Goal: Task Accomplishment & Management: Use online tool/utility

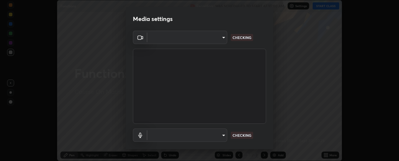
scroll to position [33, 0]
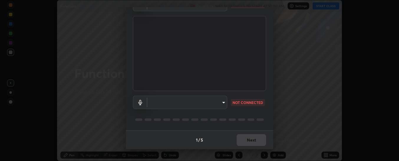
type input "6d3829c99f98afdfe7c29186be8927c2ef9ac3e8f7233b1026567672352cba5b"
type input "communications"
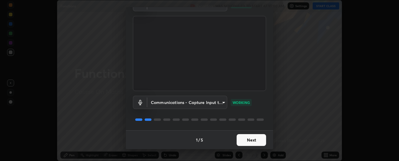
click at [247, 141] on button "Next" at bounding box center [251, 140] width 29 height 12
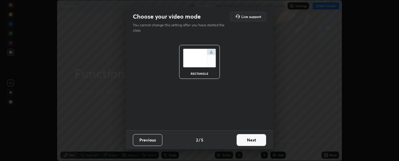
click at [247, 140] on button "Next" at bounding box center [251, 140] width 29 height 12
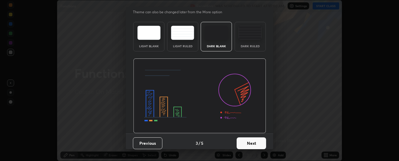
scroll to position [16, 0]
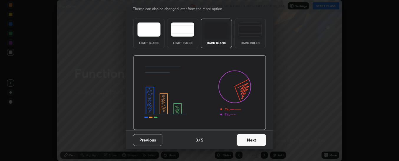
click at [251, 138] on button "Next" at bounding box center [251, 140] width 29 height 12
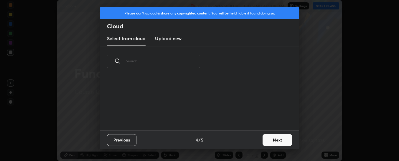
click at [264, 138] on button "Next" at bounding box center [277, 140] width 29 height 12
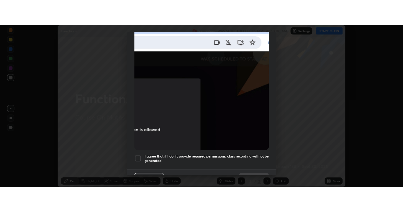
scroll to position [153, 0]
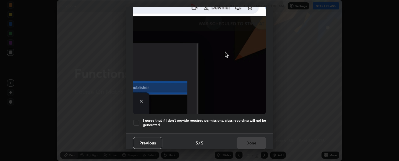
click at [223, 118] on h5 "I agree that if I don't provide required permissions, class recording will not …" at bounding box center [204, 122] width 123 height 9
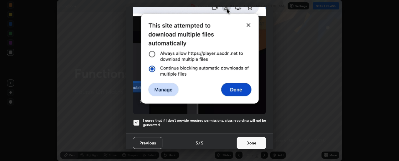
click at [244, 139] on button "Done" at bounding box center [251, 143] width 29 height 12
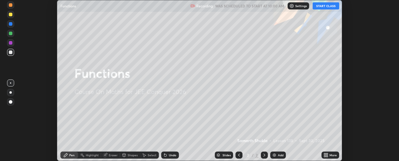
click at [326, 154] on icon at bounding box center [326, 154] width 5 height 5
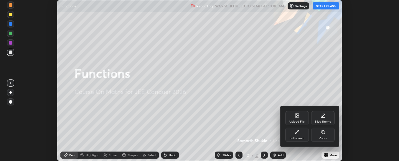
click at [302, 137] on div "Full screen" at bounding box center [297, 137] width 15 height 3
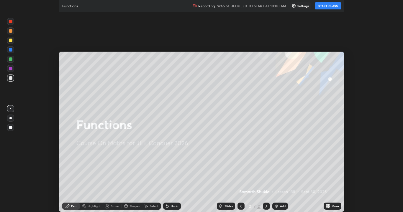
scroll to position [212, 403]
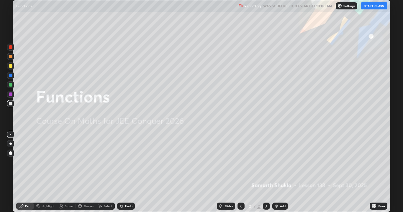
click at [365, 7] on button "START CLASS" at bounding box center [373, 5] width 27 height 7
click at [276, 160] on img at bounding box center [276, 206] width 5 height 5
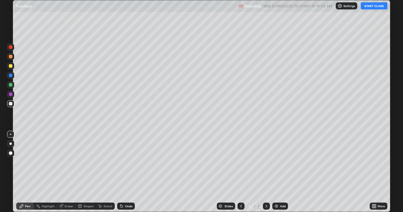
click at [281, 160] on div "Add" at bounding box center [283, 206] width 6 height 3
click at [108, 160] on div "Select" at bounding box center [105, 206] width 19 height 7
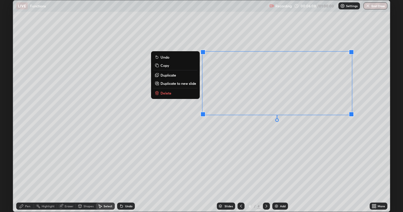
click at [187, 92] on button "Delete" at bounding box center [175, 93] width 44 height 7
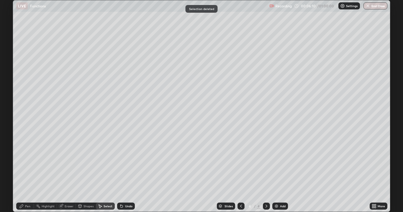
click at [28, 160] on div "Pen" at bounding box center [27, 206] width 5 height 3
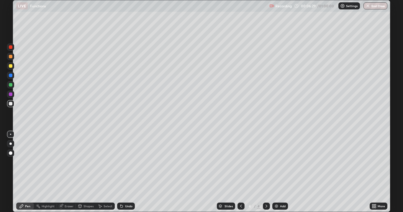
click at [127, 160] on div "Undo" at bounding box center [128, 206] width 7 height 3
click at [10, 85] on div at bounding box center [11, 85] width 4 height 4
click at [11, 104] on div at bounding box center [11, 104] width 4 height 4
click at [12, 67] on div at bounding box center [11, 66] width 4 height 4
click at [285, 160] on div "Add" at bounding box center [280, 206] width 16 height 7
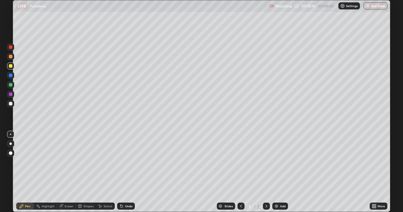
click at [127, 160] on div "Undo" at bounding box center [128, 206] width 7 height 3
click at [130, 160] on div "Undo" at bounding box center [126, 206] width 18 height 7
click at [131, 160] on div "Undo" at bounding box center [126, 206] width 18 height 7
click at [131, 160] on div "Undo" at bounding box center [128, 206] width 7 height 3
click at [129, 160] on div "Undo" at bounding box center [128, 206] width 7 height 3
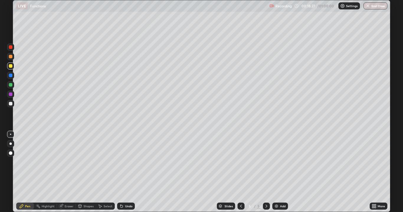
click at [127, 160] on div "Undo" at bounding box center [128, 206] width 7 height 3
click at [68, 160] on div "Eraser" at bounding box center [69, 206] width 9 height 3
click at [28, 160] on div "Pen" at bounding box center [27, 206] width 5 height 3
click at [10, 83] on div at bounding box center [10, 84] width 7 height 7
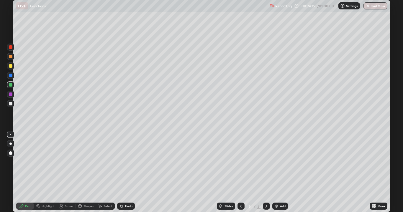
click at [14, 68] on div at bounding box center [10, 65] width 7 height 9
click at [10, 85] on div at bounding box center [11, 85] width 4 height 4
click at [280, 160] on div "Add" at bounding box center [280, 206] width 16 height 7
click at [68, 160] on div "Eraser" at bounding box center [69, 206] width 9 height 3
click at [30, 160] on div "Pen" at bounding box center [27, 206] width 5 height 3
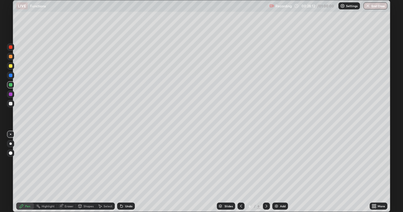
click at [67, 160] on div "Eraser" at bounding box center [69, 206] width 9 height 3
click at [27, 160] on div "Pen" at bounding box center [27, 206] width 5 height 3
click at [125, 160] on div "Undo" at bounding box center [126, 206] width 18 height 7
click at [127, 160] on div "Undo" at bounding box center [126, 206] width 18 height 7
click at [12, 77] on div at bounding box center [11, 76] width 4 height 4
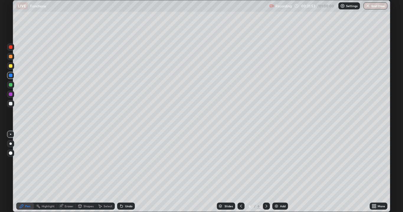
click at [11, 96] on div at bounding box center [10, 94] width 7 height 7
click at [276, 160] on img at bounding box center [276, 206] width 5 height 5
click at [11, 85] on div at bounding box center [11, 85] width 4 height 4
click at [238, 160] on div at bounding box center [240, 206] width 7 height 7
click at [265, 160] on div at bounding box center [266, 206] width 7 height 7
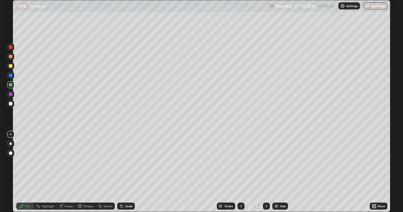
click at [10, 65] on div at bounding box center [11, 66] width 4 height 4
click at [240, 160] on icon at bounding box center [240, 206] width 5 height 5
click at [265, 160] on icon at bounding box center [266, 206] width 5 height 5
click at [11, 85] on div at bounding box center [11, 85] width 4 height 4
click at [68, 160] on div "Eraser" at bounding box center [69, 206] width 9 height 3
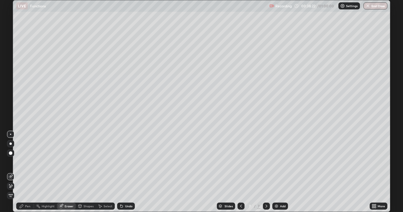
click at [28, 160] on div "Pen" at bounding box center [25, 206] width 18 height 7
click at [284, 160] on div "Add" at bounding box center [283, 206] width 6 height 3
click at [68, 160] on div "Eraser" at bounding box center [69, 206] width 9 height 3
click at [25, 160] on div "Pen" at bounding box center [27, 206] width 5 height 3
click at [11, 76] on div at bounding box center [11, 76] width 4 height 4
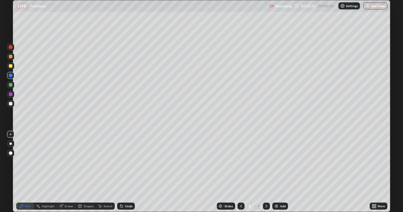
click at [66, 160] on div "Eraser" at bounding box center [69, 206] width 9 height 3
click at [25, 160] on div "Pen" at bounding box center [25, 206] width 18 height 7
click at [11, 94] on div at bounding box center [11, 95] width 4 height 4
click at [10, 48] on div at bounding box center [11, 47] width 4 height 4
click at [71, 160] on div "Eraser" at bounding box center [66, 206] width 19 height 7
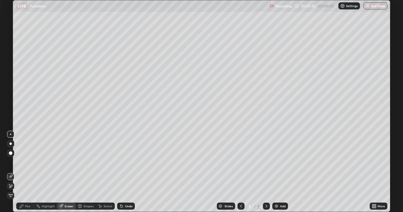
click at [25, 160] on div "Pen" at bounding box center [25, 206] width 18 height 7
click at [11, 85] on div at bounding box center [11, 85] width 4 height 4
click at [13, 75] on div at bounding box center [10, 75] width 7 height 7
click at [10, 95] on div at bounding box center [11, 95] width 4 height 4
click at [13, 67] on div at bounding box center [10, 65] width 7 height 7
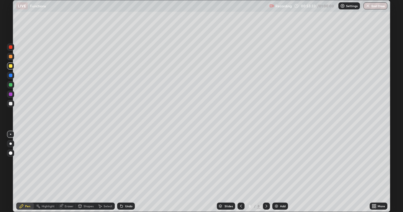
click at [11, 103] on div at bounding box center [11, 104] width 4 height 4
click at [380, 5] on button "End Class" at bounding box center [375, 5] width 23 height 7
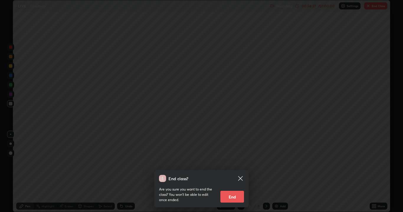
click at [242, 160] on button "End" at bounding box center [232, 197] width 24 height 12
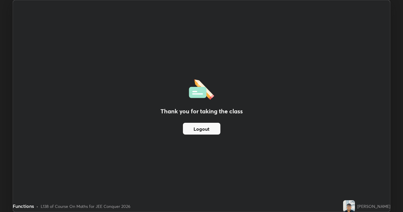
click at [218, 123] on button "Logout" at bounding box center [201, 129] width 37 height 12
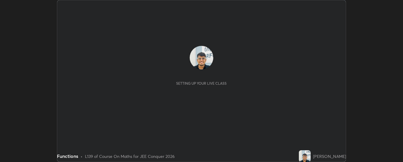
scroll to position [162, 402]
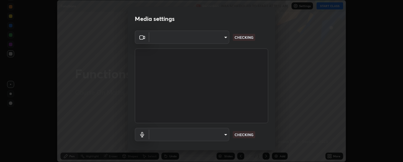
type input "6d3829c99f98afdfe7c29186be8927c2ef9ac3e8f7233b1026567672352cba5b"
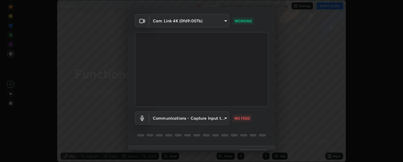
scroll to position [31, 0]
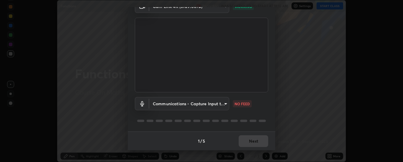
click at [218, 106] on body "Erase all Functions Recording WAS SCHEDULED TO START AT 11:15 AM Settings START…" at bounding box center [201, 81] width 403 height 162
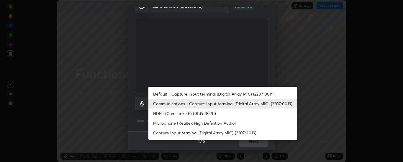
click at [214, 113] on li "HDMI (Cam Link 4K) (0fd9:007b)" at bounding box center [222, 114] width 149 height 10
type input "10fd8d27447a0713b21e3bddd5cfb6c5b2c014eb3f2106658e010961084378f2"
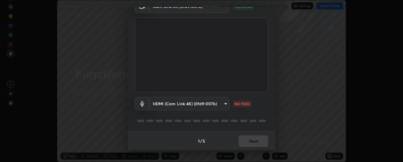
click at [212, 105] on body "Erase all Functions Recording WAS SCHEDULED TO START AT 11:15 AM Settings START…" at bounding box center [201, 81] width 403 height 162
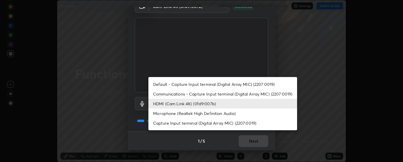
click at [233, 135] on div at bounding box center [201, 81] width 403 height 162
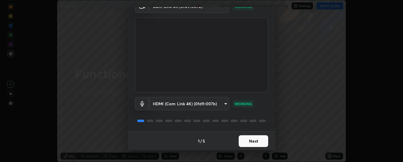
click at [246, 142] on button "Next" at bounding box center [252, 142] width 29 height 12
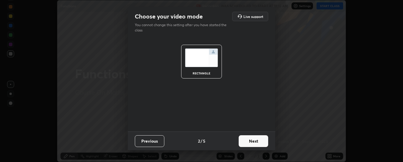
click at [249, 141] on button "Next" at bounding box center [252, 142] width 29 height 12
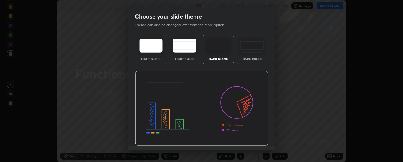
scroll to position [14, 0]
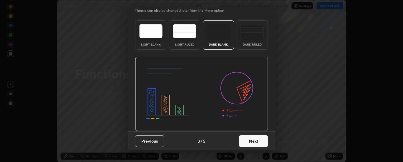
click at [253, 141] on button "Next" at bounding box center [252, 142] width 29 height 12
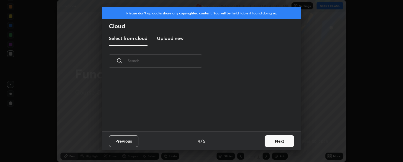
scroll to position [0, 0]
click at [254, 140] on div "Previous 4 / 5 Next" at bounding box center [201, 141] width 199 height 19
click at [266, 140] on button "Next" at bounding box center [278, 142] width 29 height 12
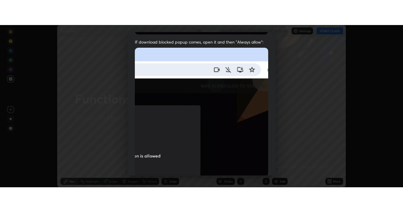
scroll to position [151, 0]
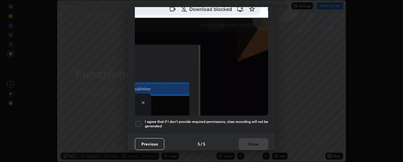
click at [238, 120] on h5 "I agree that if I don't provide required permissions, class recording will not …" at bounding box center [206, 124] width 123 height 9
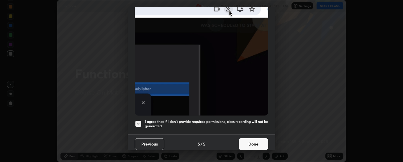
click at [246, 141] on button "Done" at bounding box center [252, 145] width 29 height 12
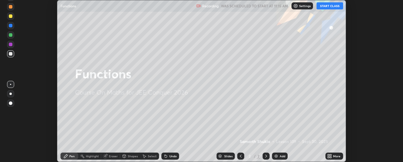
click at [334, 156] on div "More" at bounding box center [336, 156] width 7 height 3
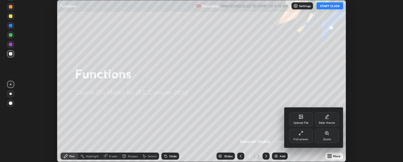
click at [302, 140] on div "Full screen" at bounding box center [300, 139] width 15 height 3
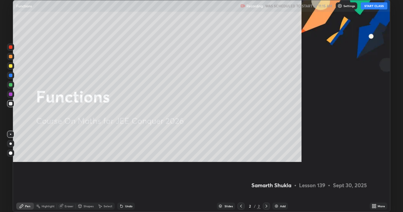
scroll to position [212, 403]
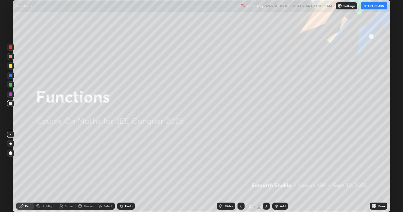
click at [364, 6] on button "START CLASS" at bounding box center [373, 5] width 27 height 7
click at [281, 162] on div "Add" at bounding box center [283, 206] width 6 height 3
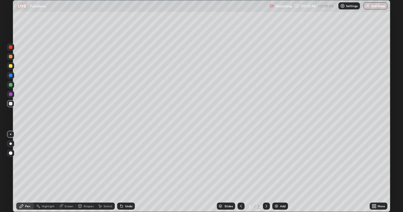
click at [10, 95] on div at bounding box center [11, 95] width 4 height 4
click at [63, 162] on icon at bounding box center [61, 206] width 5 height 5
click at [29, 162] on div "Pen" at bounding box center [27, 206] width 5 height 3
click at [26, 162] on div "Pen" at bounding box center [27, 206] width 5 height 3
click at [88, 162] on div "Shapes" at bounding box center [88, 206] width 10 height 3
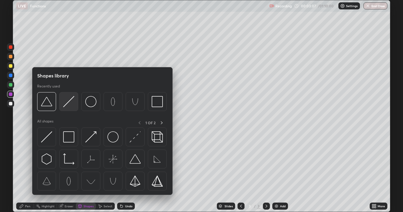
click at [69, 106] on img at bounding box center [68, 101] width 11 height 11
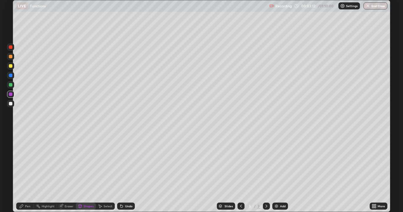
click at [279, 162] on div "Add" at bounding box center [280, 206] width 16 height 7
click at [85, 162] on div "Shapes" at bounding box center [88, 206] width 10 height 3
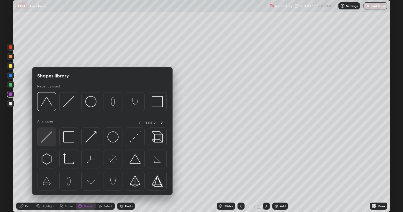
click at [51, 140] on img at bounding box center [46, 136] width 11 height 11
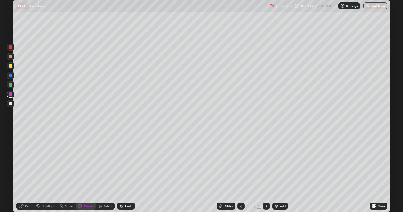
click at [27, 162] on div "Pen" at bounding box center [25, 206] width 18 height 7
click at [85, 162] on div "Shapes" at bounding box center [88, 206] width 10 height 3
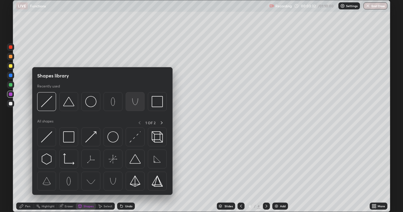
click at [134, 103] on img at bounding box center [134, 101] width 11 height 11
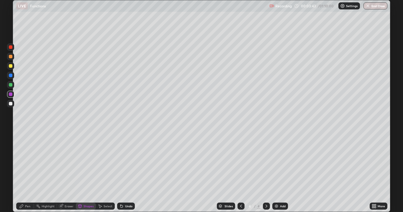
click at [129, 162] on div "Undo" at bounding box center [128, 206] width 7 height 3
click at [110, 162] on div "Select" at bounding box center [107, 206] width 9 height 3
click at [128, 73] on div "0 ° Undo Copy Duplicate Duplicate to new slide Delete" at bounding box center [201, 106] width 377 height 212
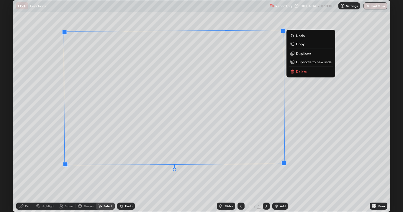
click at [45, 119] on div "0 ° Undo Copy Duplicate Duplicate to new slide Delete" at bounding box center [201, 106] width 377 height 212
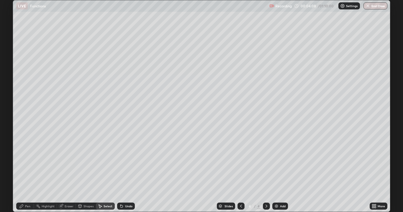
click at [28, 162] on div "Pen" at bounding box center [27, 206] width 5 height 3
click at [43, 162] on div "Highlight" at bounding box center [48, 206] width 13 height 3
click at [126, 162] on div "Undo" at bounding box center [128, 206] width 7 height 3
click at [29, 162] on div "Pen" at bounding box center [27, 206] width 5 height 3
click at [25, 162] on div "Pen" at bounding box center [27, 206] width 5 height 3
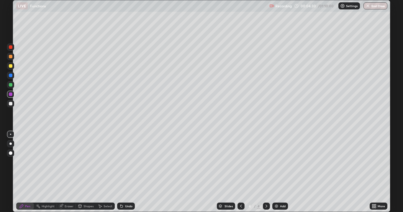
click at [11, 67] on div at bounding box center [11, 66] width 4 height 4
click at [71, 162] on div "Eraser" at bounding box center [69, 206] width 9 height 3
click at [83, 162] on div "Shapes" at bounding box center [88, 206] width 10 height 3
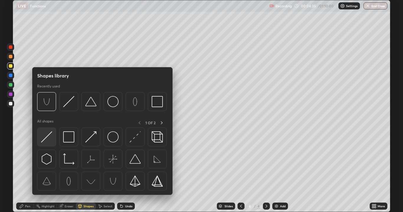
click at [51, 135] on img at bounding box center [46, 136] width 11 height 11
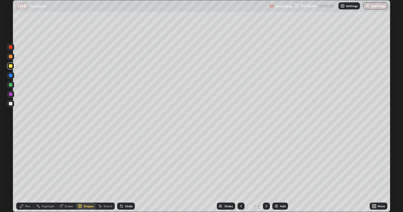
click at [125, 162] on div "Undo" at bounding box center [128, 206] width 7 height 3
click at [123, 162] on div "Undo" at bounding box center [126, 206] width 18 height 7
click at [11, 76] on div at bounding box center [11, 76] width 4 height 4
click at [123, 162] on icon at bounding box center [121, 206] width 5 height 5
click at [28, 162] on div "Pen" at bounding box center [27, 206] width 5 height 3
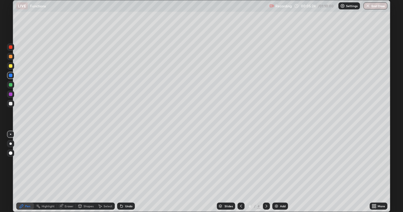
click at [10, 47] on div at bounding box center [11, 47] width 4 height 4
click at [45, 162] on div "Highlight" at bounding box center [48, 206] width 13 height 3
click at [85, 162] on div "Shapes" at bounding box center [88, 206] width 10 height 3
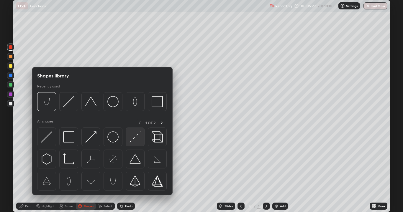
click at [132, 139] on img at bounding box center [134, 136] width 11 height 11
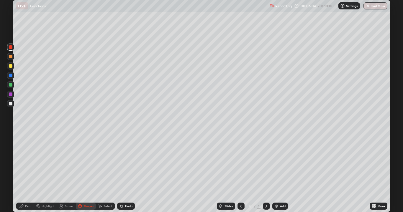
click at [10, 84] on div at bounding box center [11, 85] width 4 height 4
click at [32, 162] on div "Pen" at bounding box center [25, 206] width 18 height 7
click at [11, 47] on div at bounding box center [11, 47] width 4 height 4
click at [11, 57] on div at bounding box center [11, 57] width 4 height 4
click at [240, 162] on icon at bounding box center [240, 206] width 5 height 5
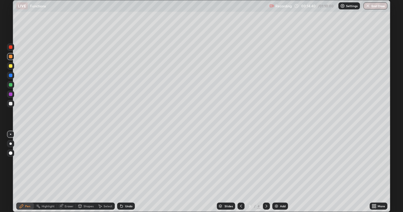
click at [11, 68] on div at bounding box center [10, 65] width 7 height 7
click at [9, 45] on div at bounding box center [10, 47] width 7 height 7
click at [13, 67] on div at bounding box center [10, 65] width 7 height 7
click at [125, 162] on div "Undo" at bounding box center [126, 206] width 18 height 7
click at [123, 162] on div "Undo" at bounding box center [126, 206] width 18 height 7
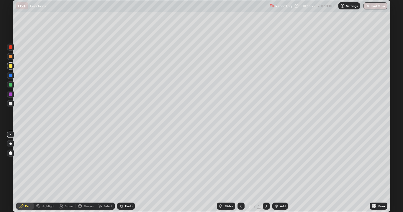
click at [126, 162] on div "Undo" at bounding box center [128, 206] width 7 height 3
click at [13, 47] on div at bounding box center [10, 47] width 7 height 7
click at [128, 162] on div "Undo" at bounding box center [128, 206] width 7 height 3
click at [129, 162] on div "Undo" at bounding box center [126, 206] width 18 height 7
click at [284, 162] on div "Add" at bounding box center [280, 206] width 16 height 7
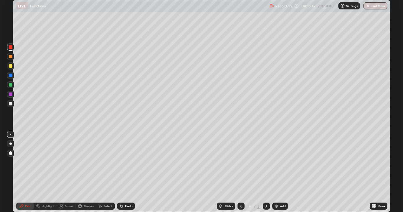
click at [10, 105] on div at bounding box center [11, 104] width 4 height 4
click at [65, 162] on div "Eraser" at bounding box center [66, 206] width 19 height 7
click at [24, 162] on icon at bounding box center [21, 206] width 5 height 5
click at [11, 66] on div at bounding box center [11, 66] width 4 height 4
click at [67, 162] on div "Eraser" at bounding box center [69, 206] width 9 height 3
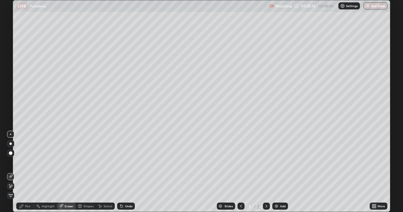
click at [25, 162] on div "Pen" at bounding box center [27, 206] width 5 height 3
click at [124, 162] on div "Undo" at bounding box center [126, 206] width 18 height 7
click at [125, 162] on div "Undo" at bounding box center [126, 206] width 18 height 7
click at [69, 162] on div "Eraser" at bounding box center [69, 206] width 9 height 3
click at [29, 162] on div "Pen" at bounding box center [27, 206] width 5 height 3
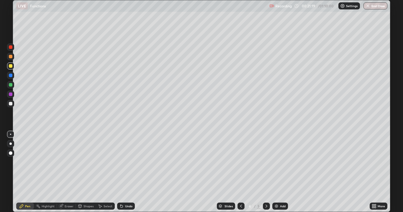
click at [62, 162] on icon at bounding box center [61, 205] width 3 height 3
click at [29, 162] on div "Pen" at bounding box center [27, 206] width 5 height 3
click at [11, 74] on div at bounding box center [11, 76] width 4 height 4
click at [10, 95] on div at bounding box center [11, 95] width 4 height 4
click at [73, 162] on div "Eraser" at bounding box center [69, 206] width 9 height 3
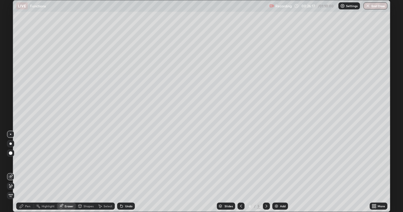
click at [29, 162] on div "Pen" at bounding box center [27, 206] width 5 height 3
click at [9, 66] on div at bounding box center [11, 66] width 4 height 4
click at [107, 162] on div "Select" at bounding box center [105, 206] width 19 height 7
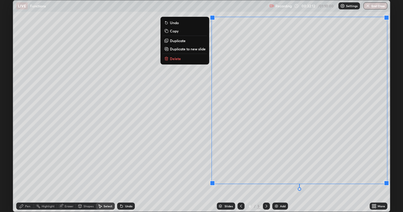
click at [200, 60] on button "Delete" at bounding box center [185, 58] width 44 height 7
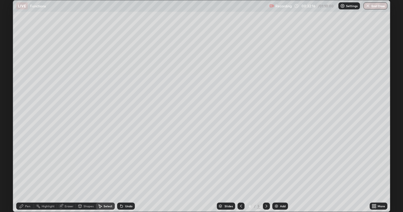
click at [26, 162] on div "Pen" at bounding box center [27, 206] width 5 height 3
click at [11, 94] on div at bounding box center [11, 95] width 4 height 4
click at [279, 162] on div "Add" at bounding box center [280, 206] width 16 height 7
click at [11, 67] on div at bounding box center [11, 66] width 4 height 4
click at [10, 86] on div at bounding box center [11, 85] width 4 height 4
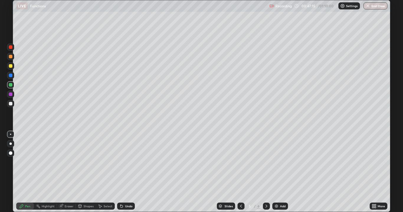
click at [123, 162] on div "Undo" at bounding box center [126, 206] width 18 height 7
click at [126, 162] on div "Undo" at bounding box center [128, 206] width 7 height 3
click at [128, 162] on div "Undo" at bounding box center [128, 206] width 7 height 3
click at [128, 162] on div "Undo" at bounding box center [126, 206] width 18 height 7
click at [125, 162] on div "Undo" at bounding box center [126, 206] width 18 height 7
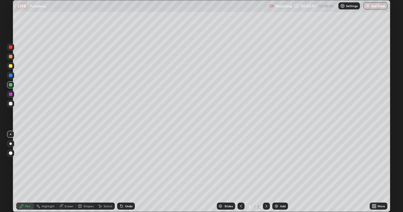
click at [281, 162] on div "Add" at bounding box center [280, 206] width 16 height 7
click at [70, 162] on div "Eraser" at bounding box center [69, 206] width 9 height 3
click at [30, 162] on div "Pen" at bounding box center [25, 206] width 18 height 7
click at [70, 162] on div "Eraser" at bounding box center [69, 206] width 9 height 3
click at [28, 162] on div "Pen" at bounding box center [27, 206] width 5 height 3
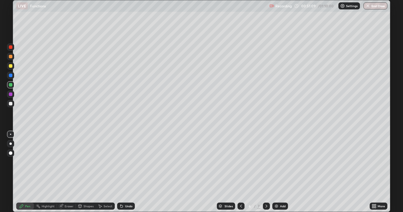
click at [11, 47] on div at bounding box center [11, 47] width 4 height 4
click at [11, 67] on div at bounding box center [11, 66] width 4 height 4
click at [9, 83] on div at bounding box center [11, 85] width 4 height 4
click at [277, 162] on img at bounding box center [276, 206] width 5 height 5
click at [280, 162] on div "Add" at bounding box center [283, 206] width 6 height 3
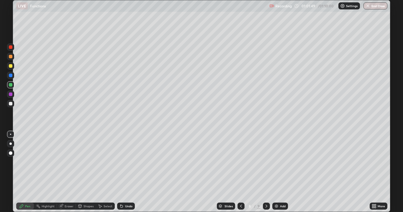
click at [369, 4] on img "button" at bounding box center [367, 6] width 5 height 5
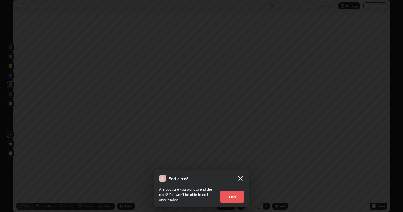
click at [232, 162] on button "End" at bounding box center [232, 197] width 24 height 12
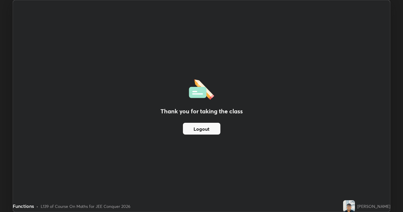
click at [197, 129] on button "Logout" at bounding box center [201, 129] width 37 height 12
